Goal: Transaction & Acquisition: Download file/media

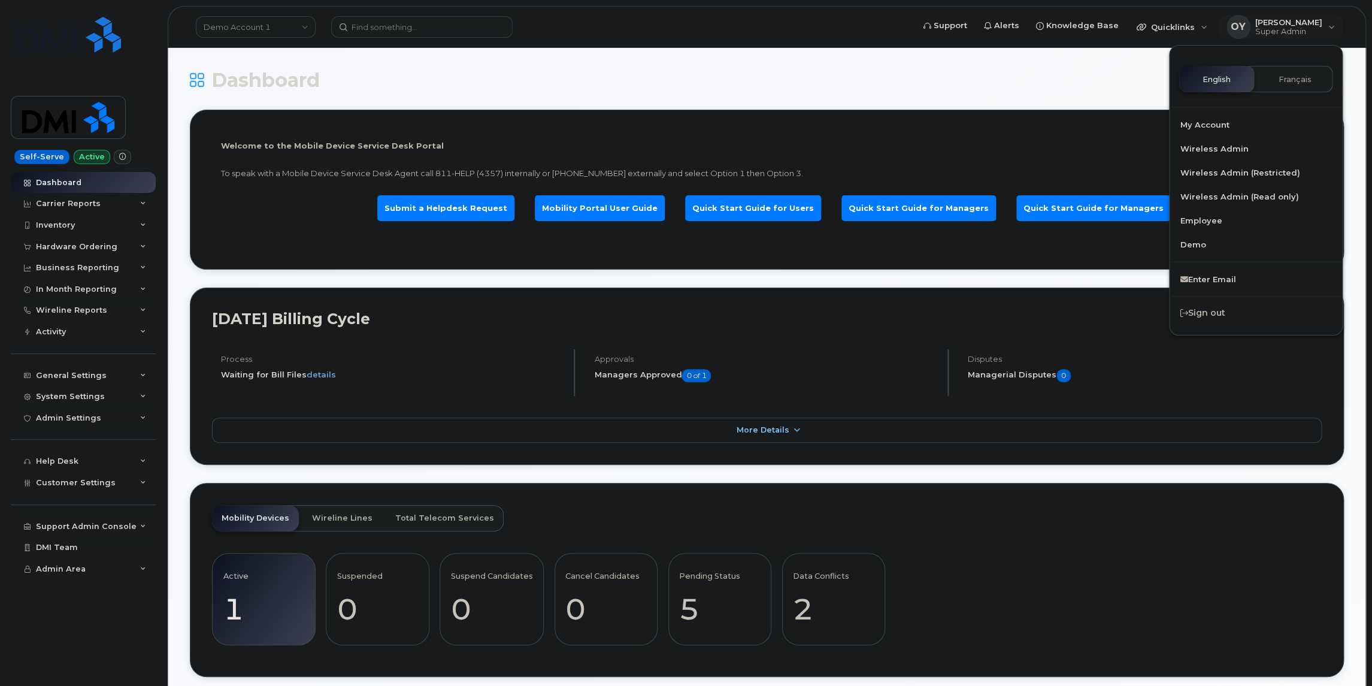
click at [386, 73] on h1 "Dashboard" at bounding box center [709, 79] width 1039 height 21
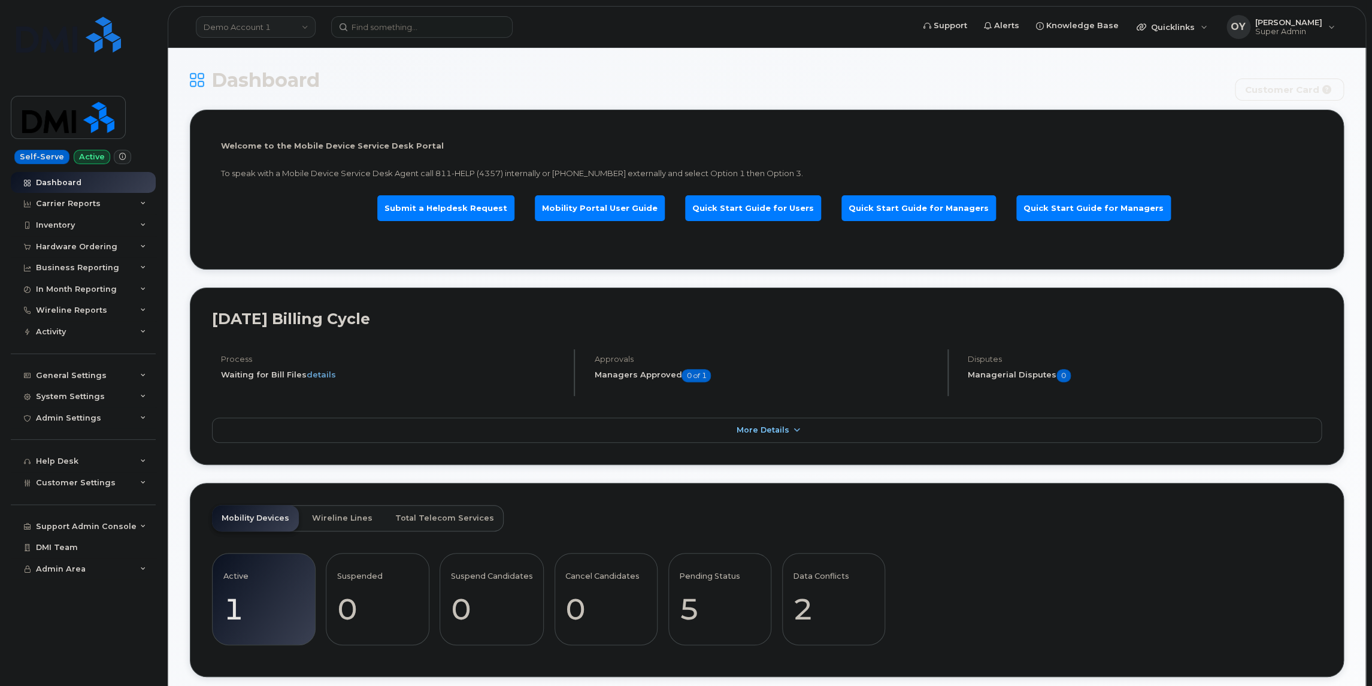
click at [277, 28] on link "Demo Account 1" at bounding box center [256, 27] width 120 height 22
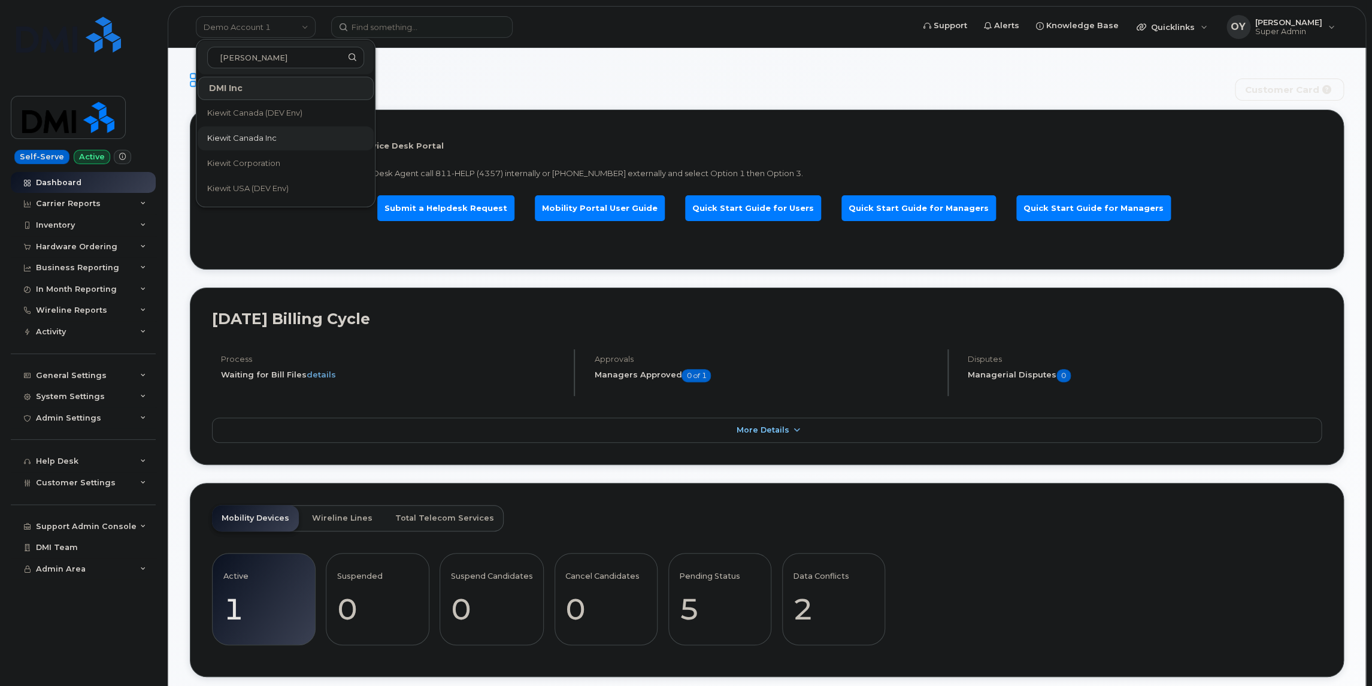
type input "kiewit"
click at [254, 132] on span "Kiewit Canada Inc" at bounding box center [241, 138] width 69 height 12
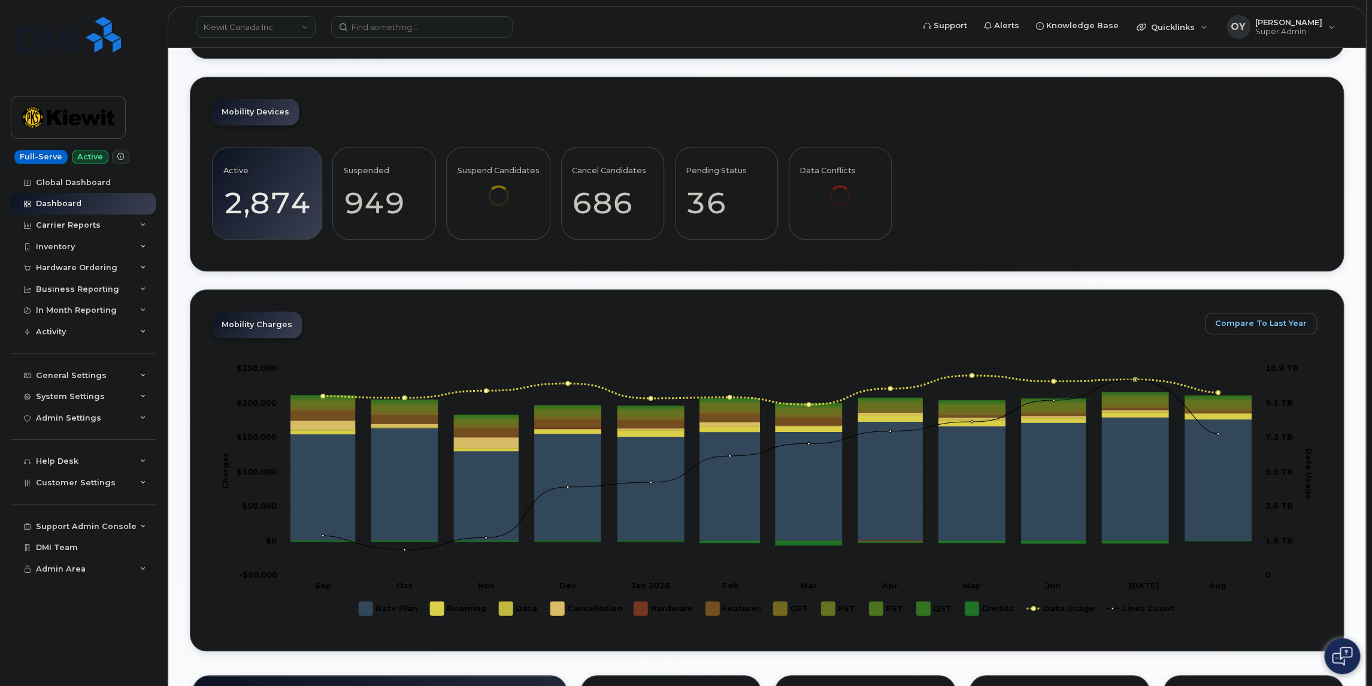
scroll to position [679, 0]
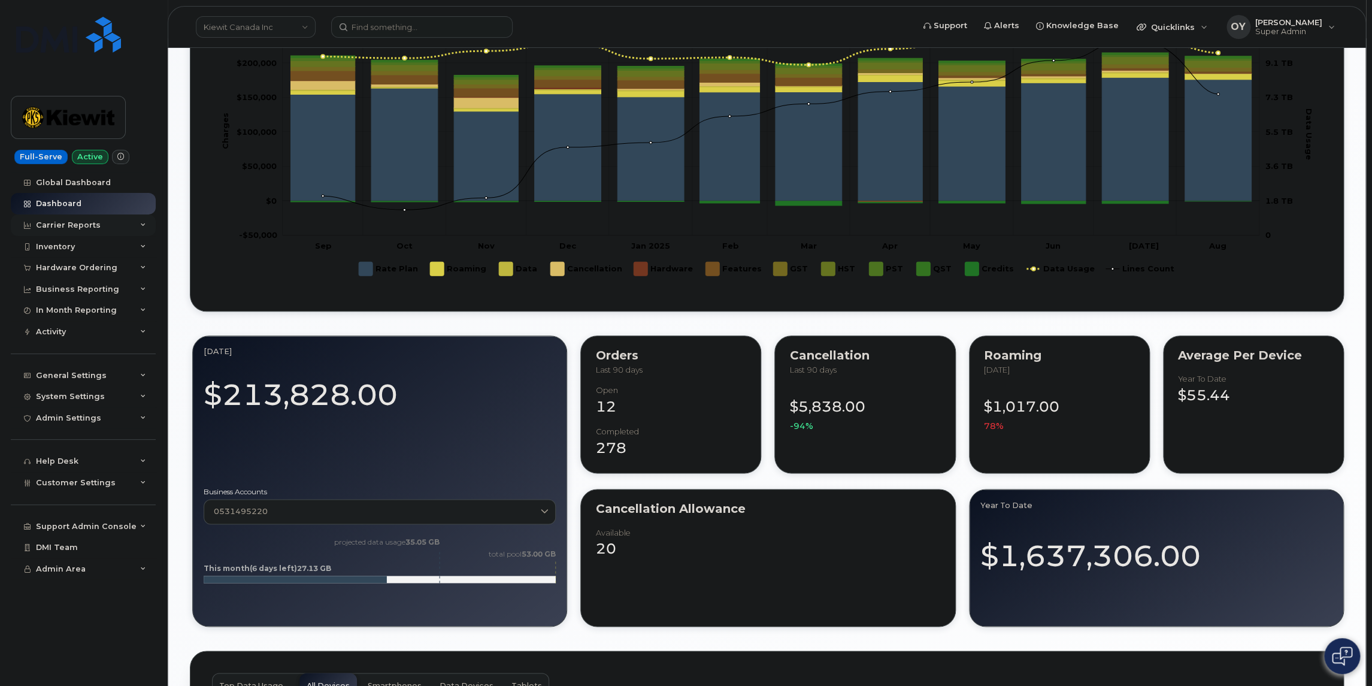
click at [107, 223] on div "Carrier Reports" at bounding box center [83, 225] width 145 height 22
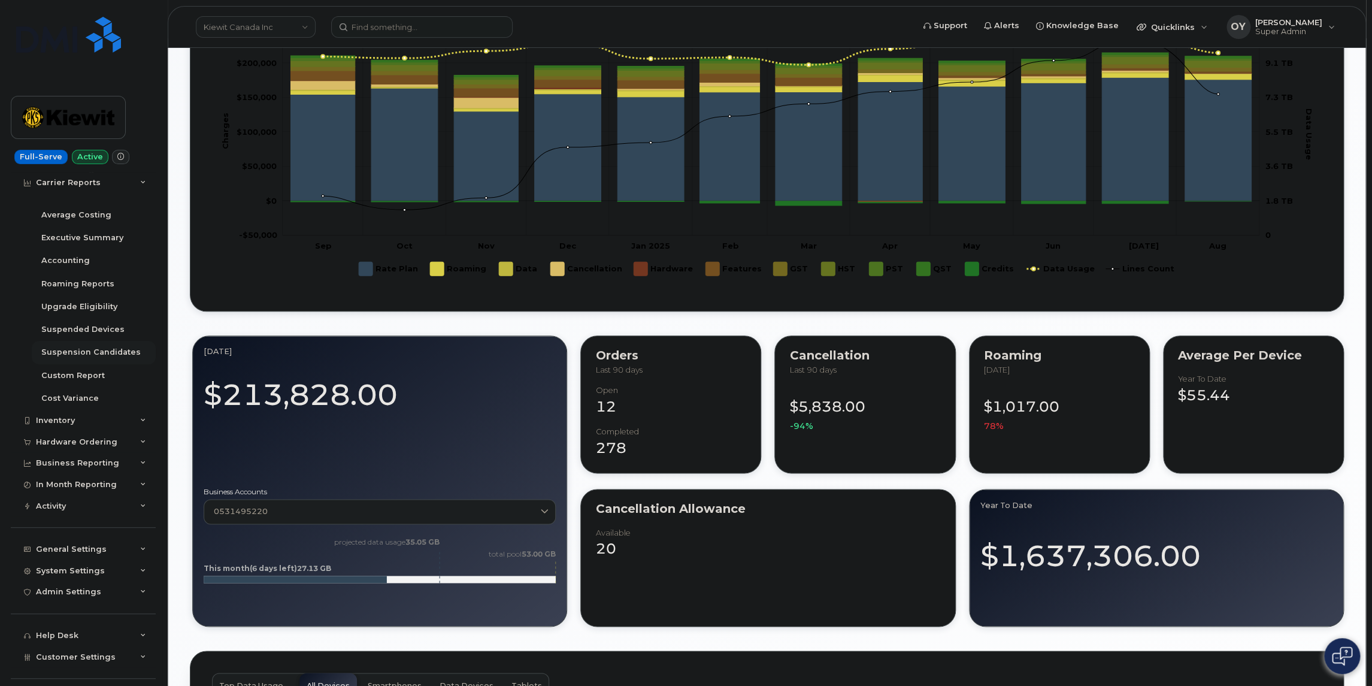
scroll to position [0, 0]
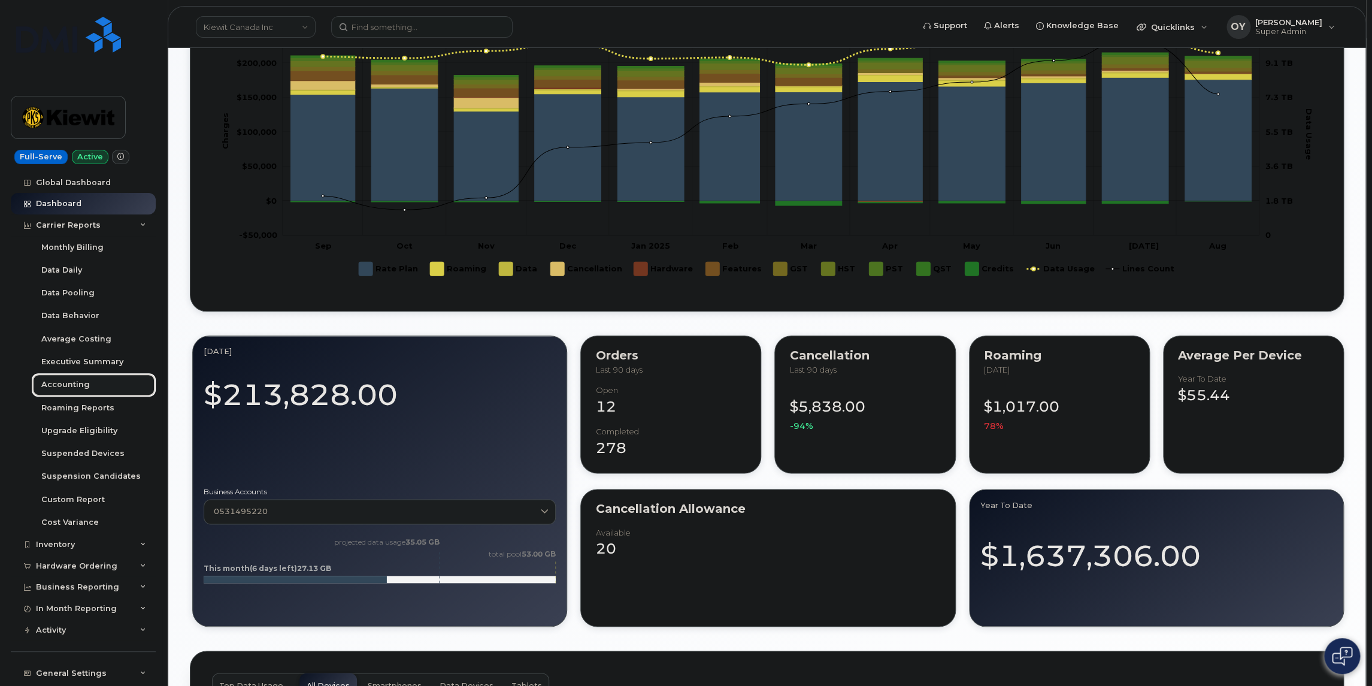
click at [61, 383] on div "Accounting" at bounding box center [65, 384] width 48 height 11
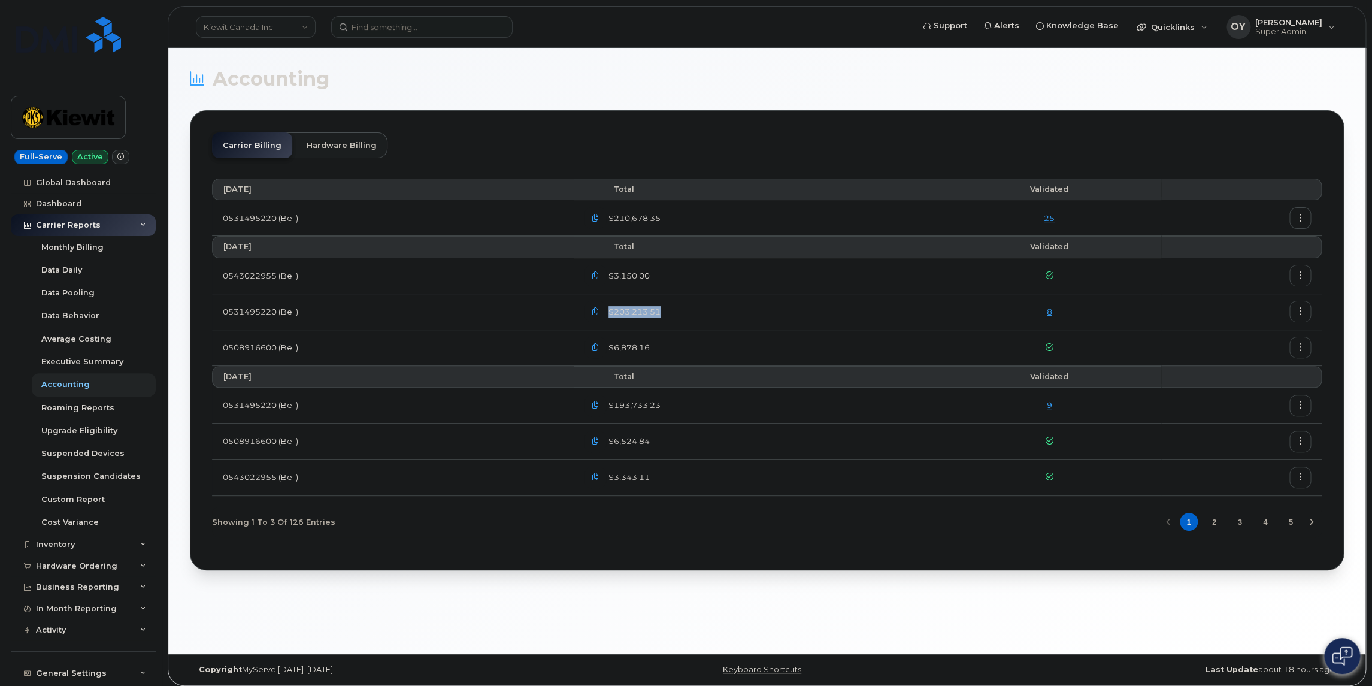
click at [1051, 309] on link "8" at bounding box center [1049, 312] width 5 height 10
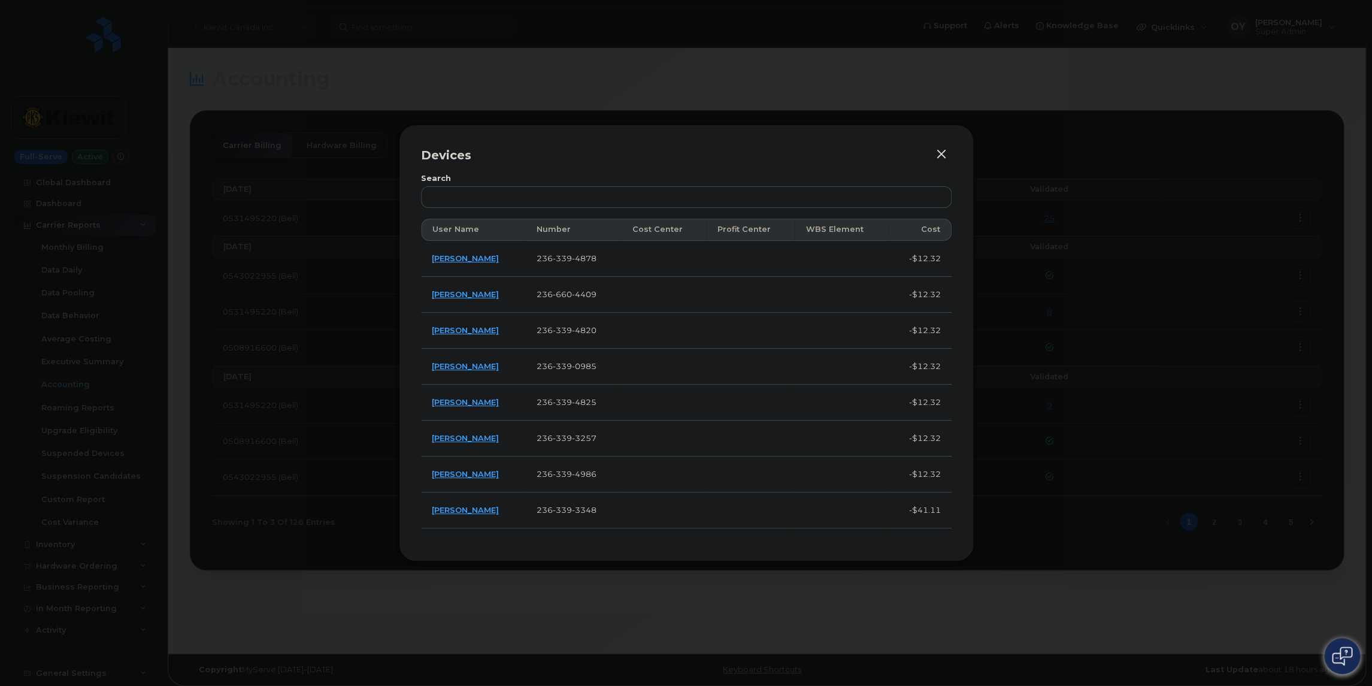
click at [944, 154] on button "button" at bounding box center [941, 154] width 18 height 17
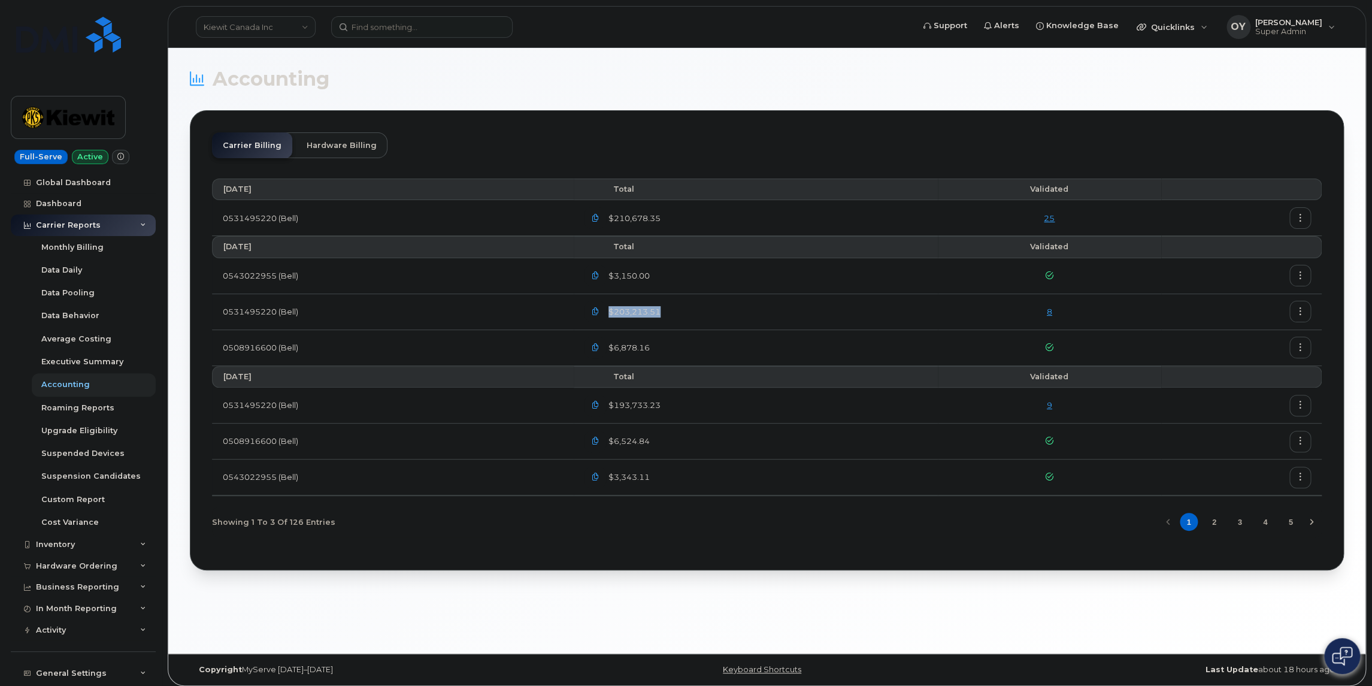
click at [1312, 519] on icon "Next Page" at bounding box center [1311, 522] width 10 height 10
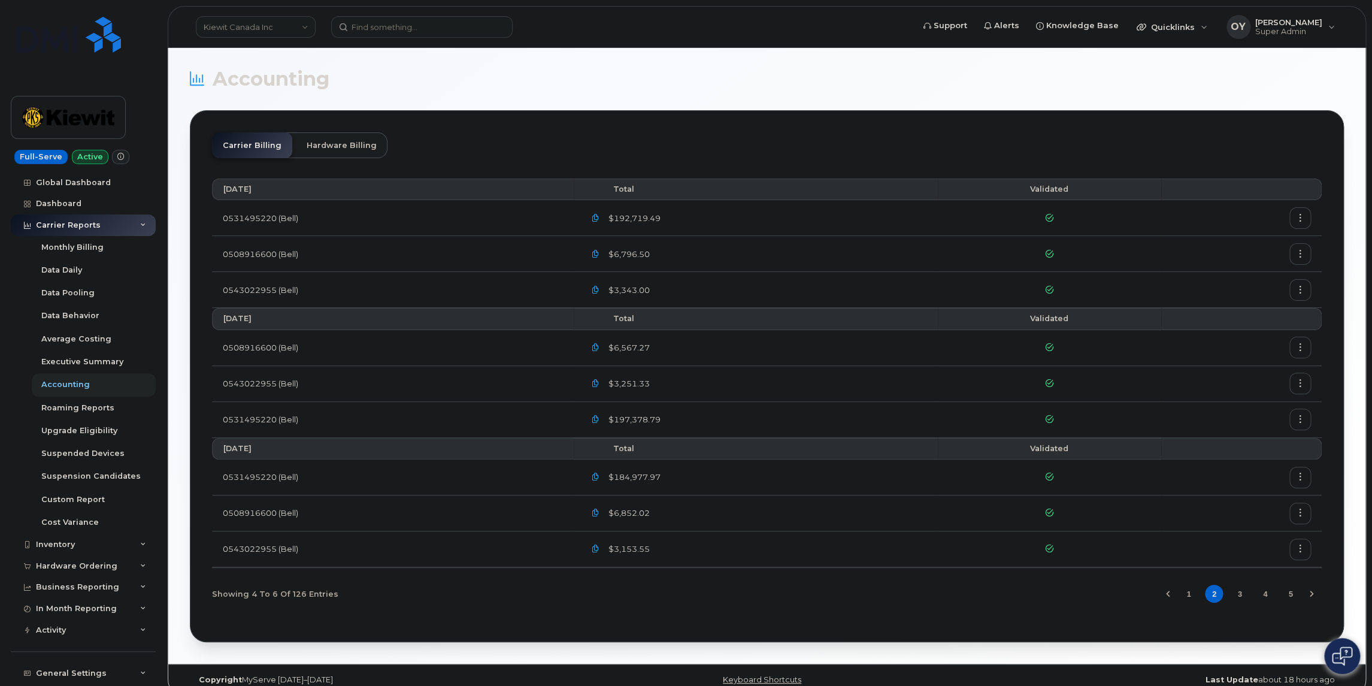
click at [1300, 216] on icon "button" at bounding box center [1300, 218] width 8 height 8
click at [1245, 266] on span "Download" at bounding box center [1245, 266] width 47 height 11
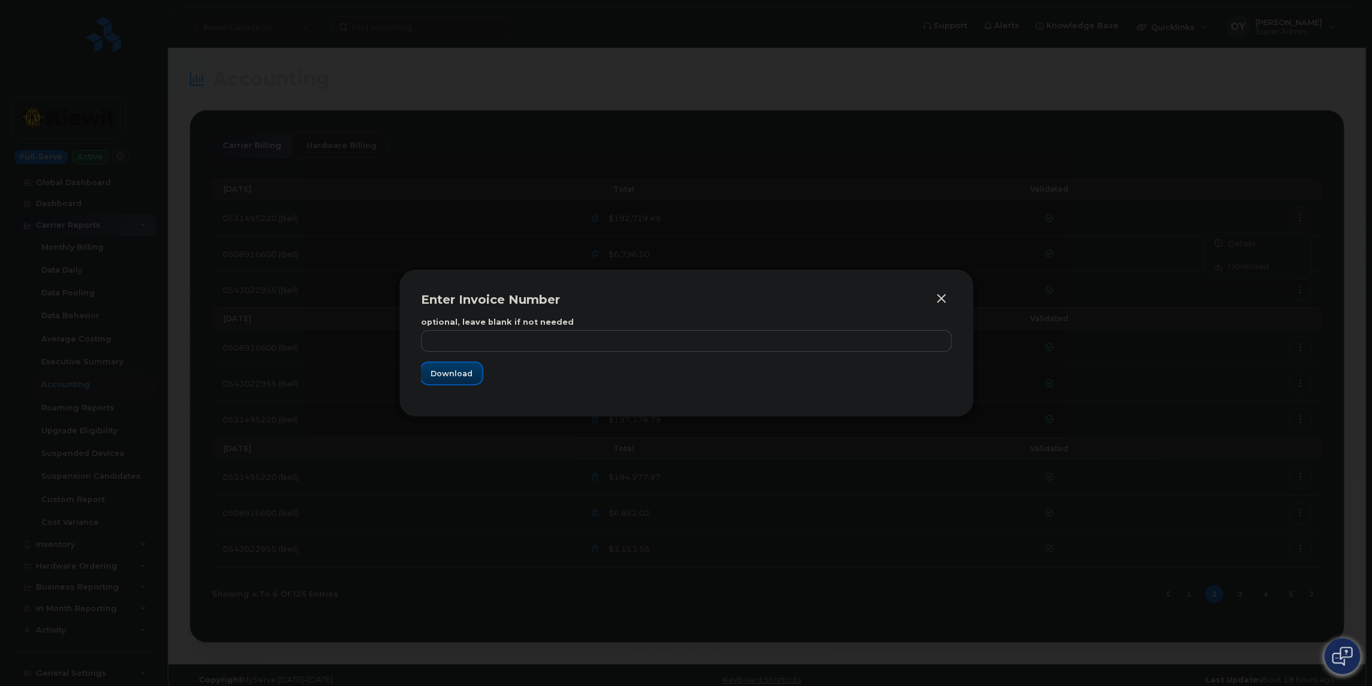
click at [446, 371] on span "Download" at bounding box center [451, 373] width 42 height 11
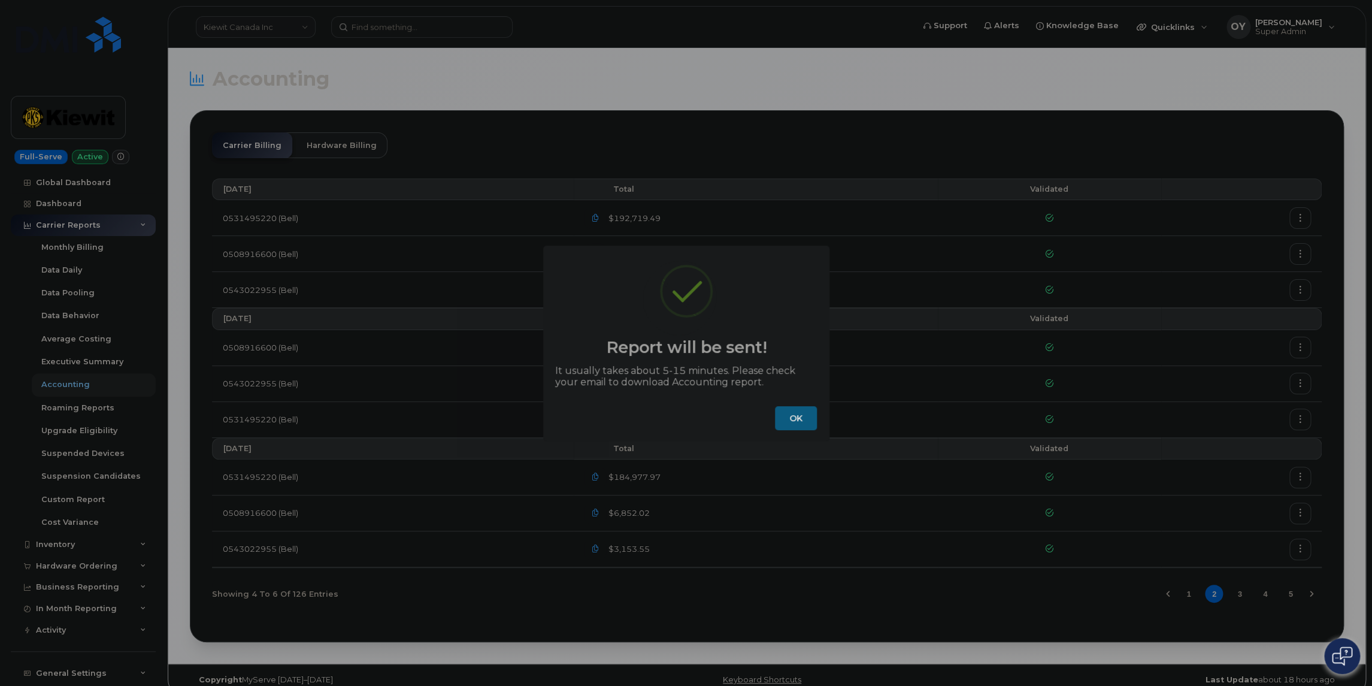
click at [795, 417] on button "OK" at bounding box center [796, 418] width 42 height 24
